Goal: Task Accomplishment & Management: Use online tool/utility

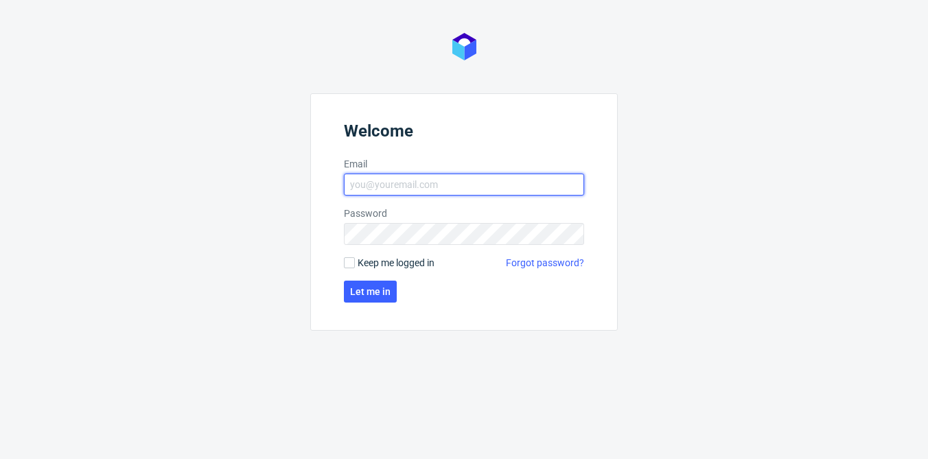
type input "[EMAIL_ADDRESS][PERSON_NAME][DOMAIN_NAME]"
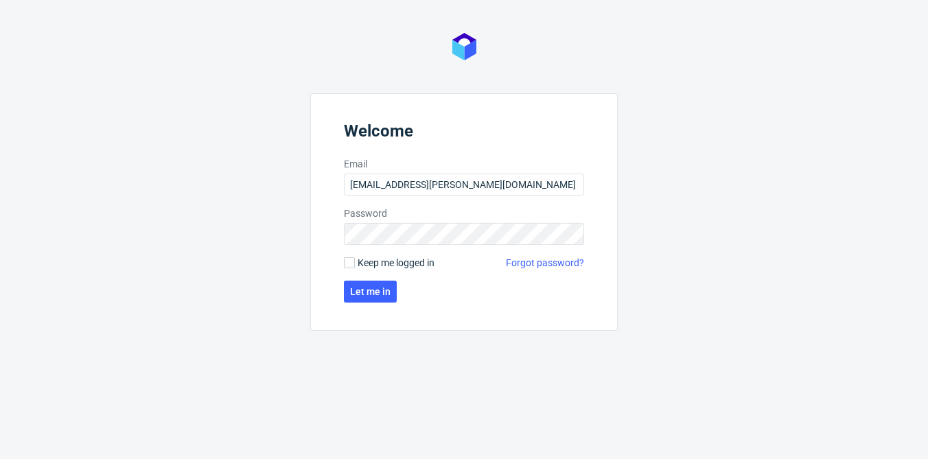
click at [367, 269] on span "Keep me logged in" at bounding box center [396, 263] width 77 height 14
click at [355, 269] on input "Keep me logged in" at bounding box center [349, 263] width 11 height 11
checkbox input "true"
click at [372, 280] on form "Welcome Email [EMAIL_ADDRESS][PERSON_NAME][DOMAIN_NAME] Password Keep me logged…" at bounding box center [464, 212] width 308 height 238
click at [365, 290] on span "Let me in" at bounding box center [370, 292] width 41 height 10
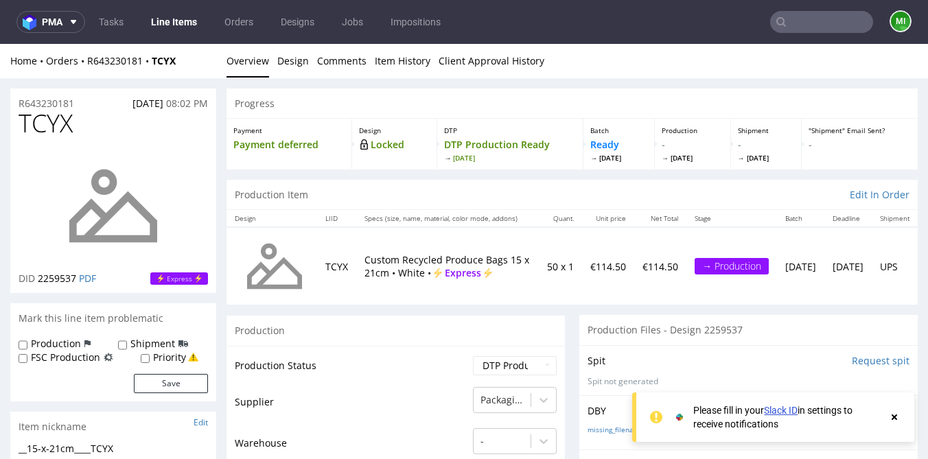
click at [874, 363] on input "Request spit" at bounding box center [881, 361] width 58 height 14
